Goal: Task Accomplishment & Management: Manage account settings

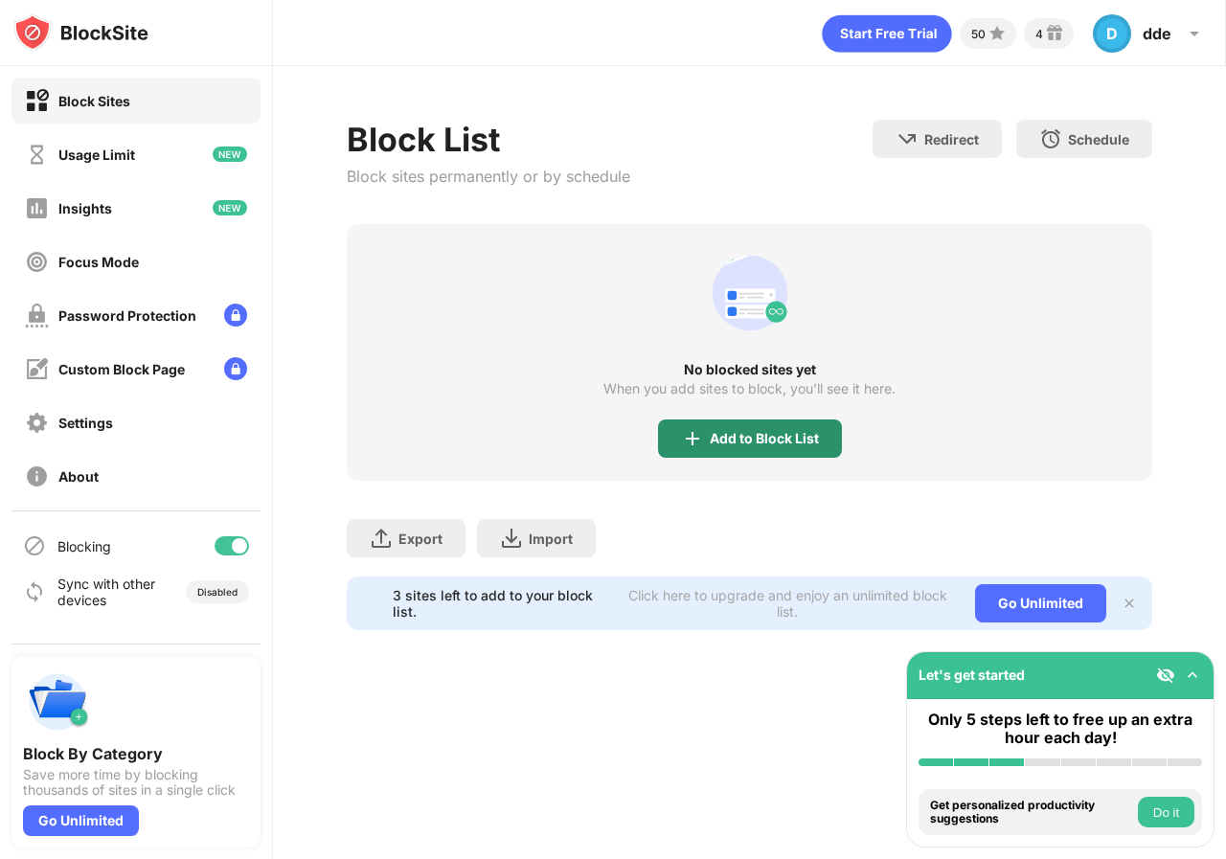
click at [755, 443] on div "Add to Block List" at bounding box center [764, 438] width 109 height 15
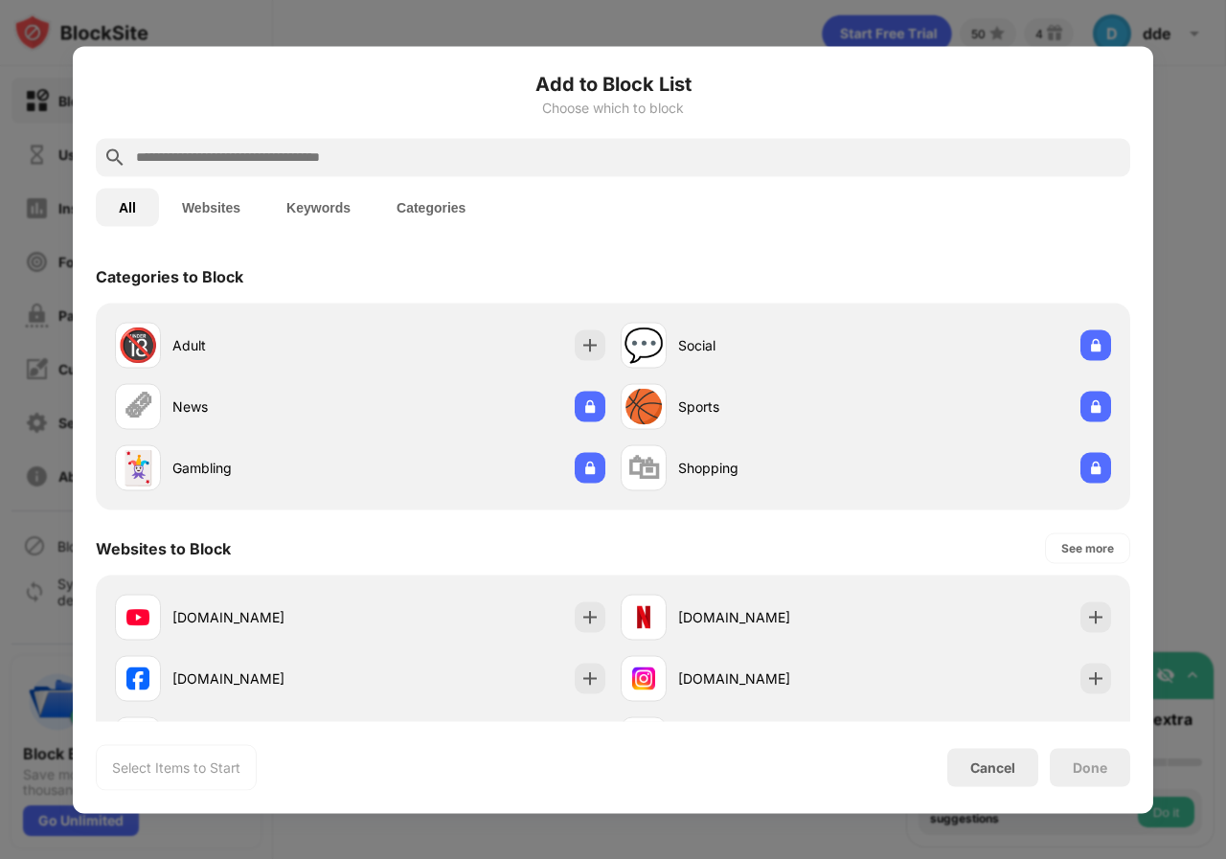
click at [407, 158] on input "text" at bounding box center [628, 157] width 988 height 23
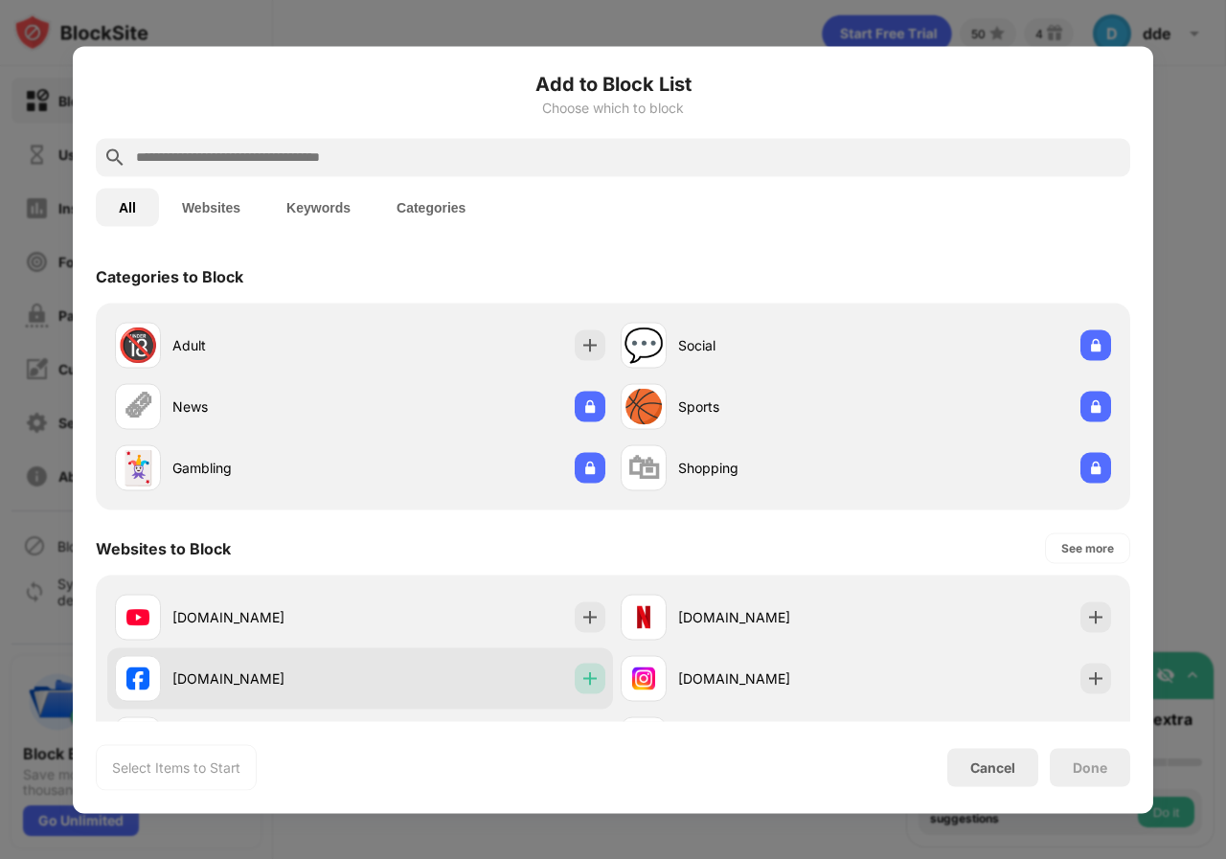
click at [588, 678] on img at bounding box center [589, 678] width 19 height 19
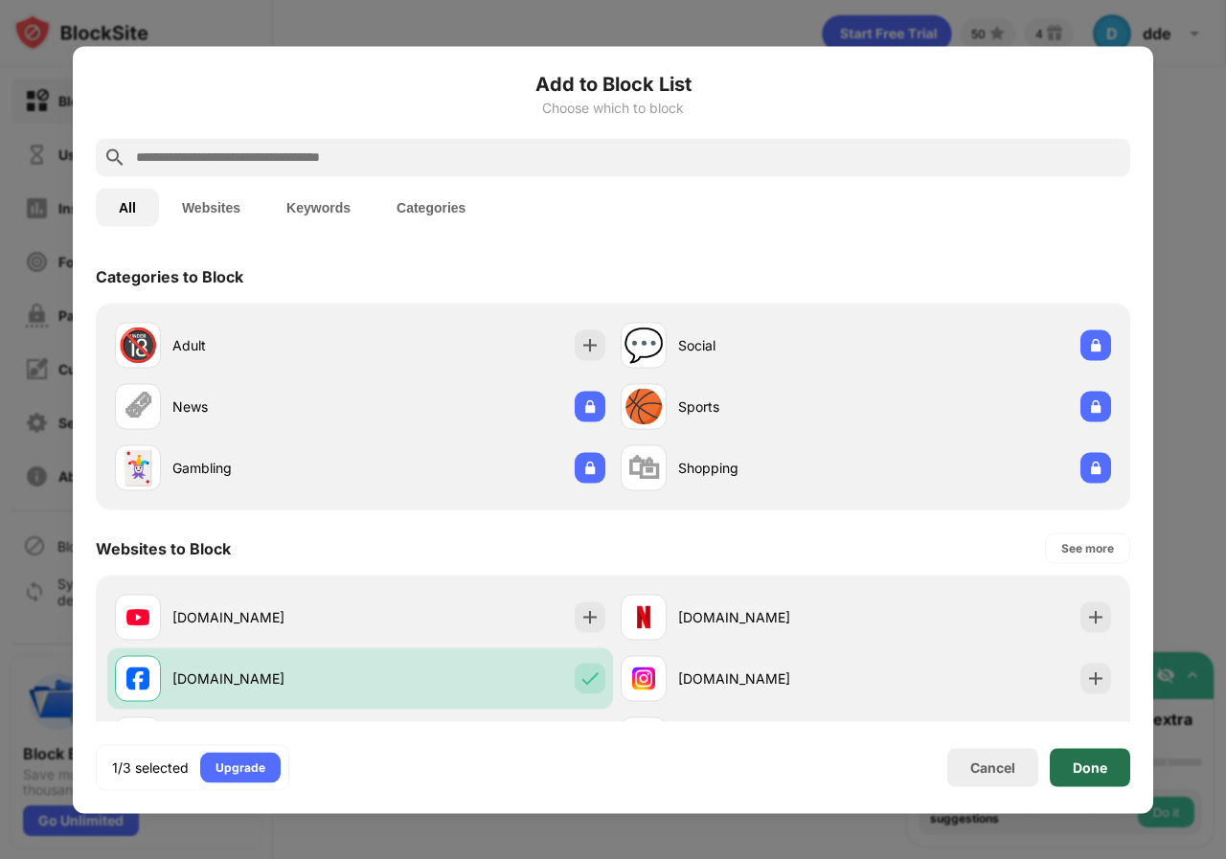
click at [1097, 778] on div "Done" at bounding box center [1090, 767] width 80 height 38
